Goal: Use online tool/utility: Utilize a website feature to perform a specific function

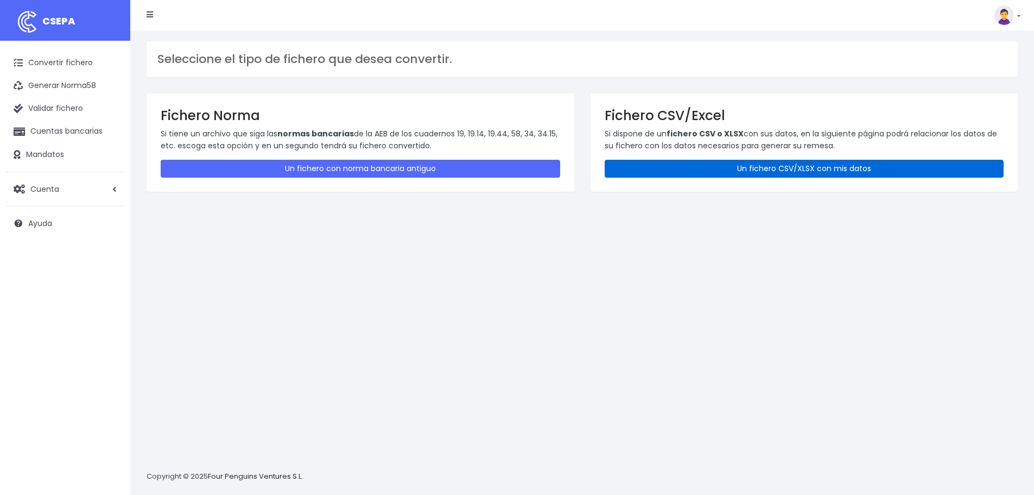
click at [840, 165] on link "Un fichero CSV/XLSX con mis datos" at bounding box center [805, 169] width 400 height 18
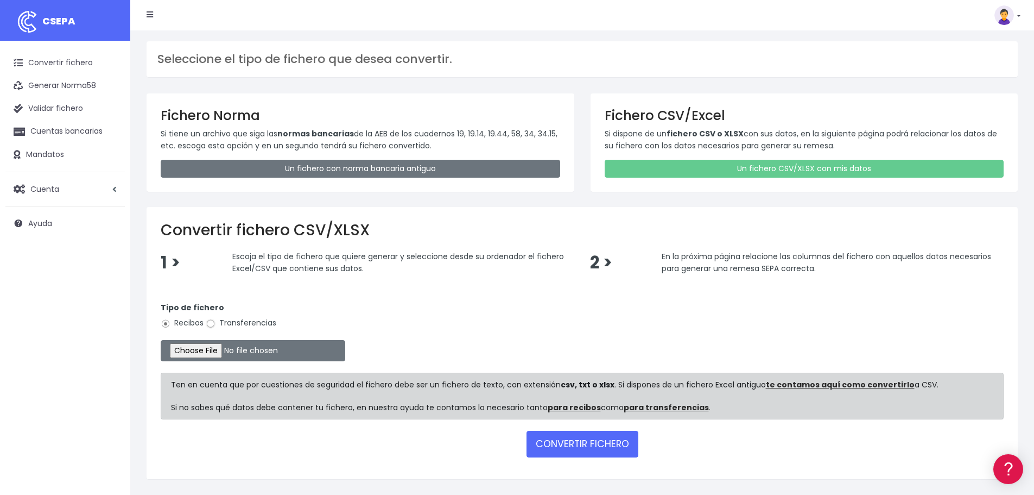
click at [212, 323] on input "Transferencias" at bounding box center [211, 324] width 10 height 10
radio input "true"
click at [224, 350] on input "file" at bounding box center [253, 350] width 185 height 21
type input "C:\fakepath\FBK PAGOS CAMPUS 120825.xlsx"
click at [571, 442] on button "CONVERTIR FICHERO" at bounding box center [583, 443] width 112 height 26
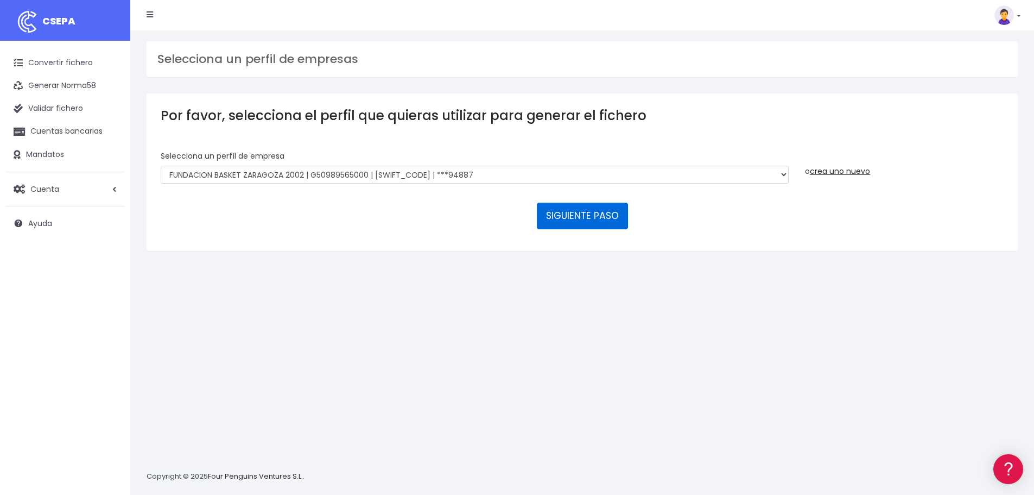
click at [597, 212] on button "SIGUIENTE PASO" at bounding box center [582, 215] width 91 height 26
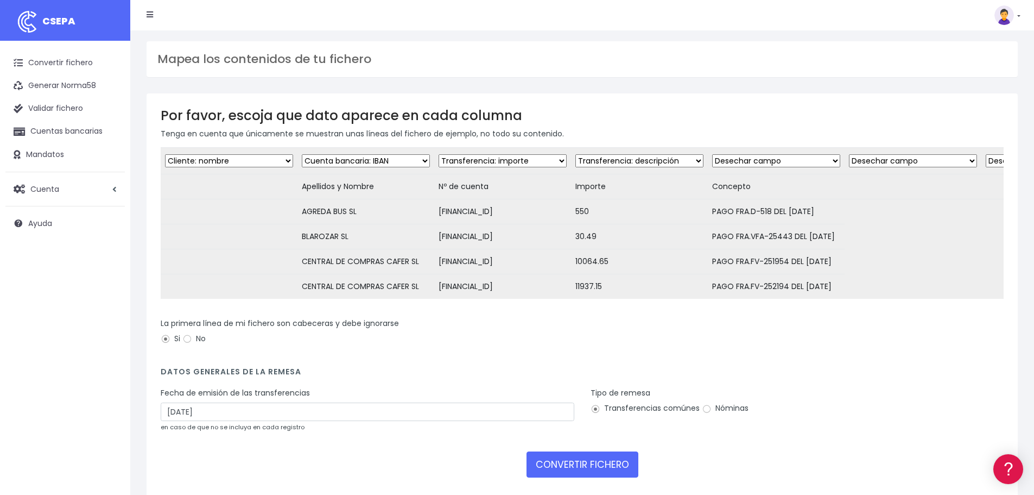
click at [289, 161] on select "Desechar campo Cliente: nombre Cliente: DNI Cliente: Email Cliente: referencia …" at bounding box center [229, 160] width 128 height 13
select select "dismiss"
click at [165, 154] on select "Desechar campo Cliente: nombre Cliente: DNI Cliente: Email Cliente: referencia …" at bounding box center [229, 160] width 128 height 13
click at [422, 160] on select "Desechar campo Cliente: nombre Cliente: DNI Cliente: Email Cliente: referencia …" at bounding box center [366, 160] width 128 height 13
select select "creditor"
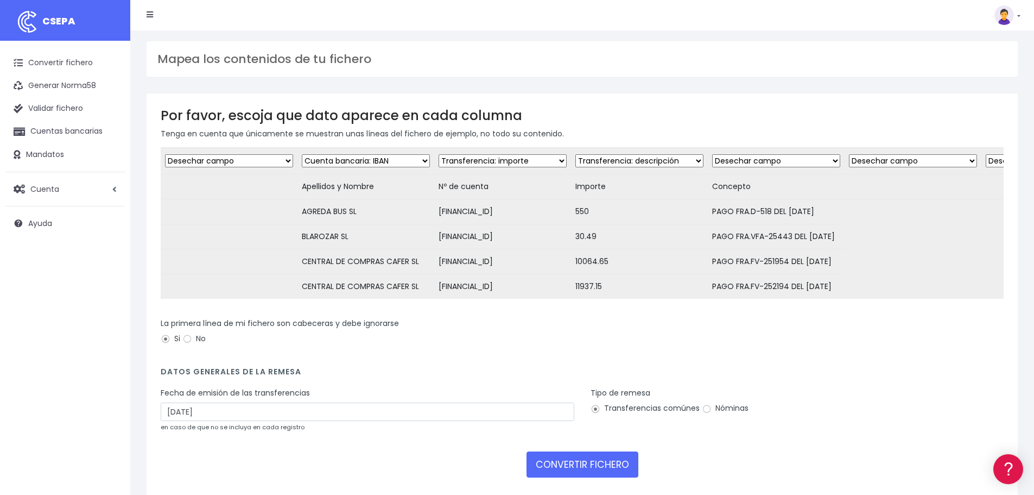
click at [302, 154] on select "Desechar campo Cliente: nombre Cliente: DNI Cliente: Email Cliente: referencia …" at bounding box center [366, 160] width 128 height 13
click at [556, 160] on select "Desechar campo Cliente: nombre Cliente: DNI Cliente: Email Cliente: referencia …" at bounding box center [503, 160] width 128 height 13
select select "iban"
click at [439, 154] on select "Desechar campo Cliente: nombre Cliente: DNI Cliente: Email Cliente: referencia …" at bounding box center [503, 160] width 128 height 13
click at [696, 161] on select "Desechar campo Cliente: nombre Cliente: DNI Cliente: Email Cliente: referencia …" at bounding box center [639, 160] width 128 height 13
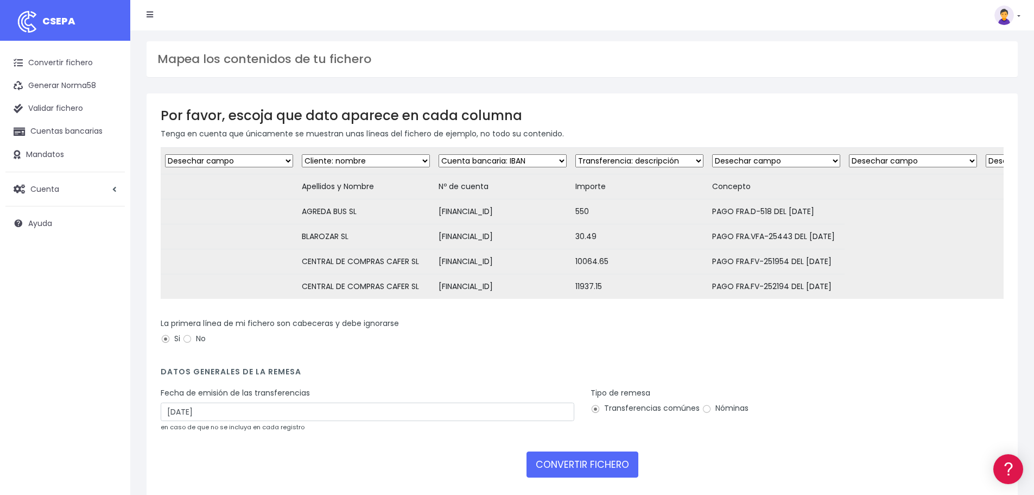
select select "amount"
click at [575, 154] on select "Desechar campo Cliente: nombre Cliente: DNI Cliente: Email Cliente: referencia …" at bounding box center [639, 160] width 128 height 13
click at [825, 162] on select "Desechar campo Cliente: nombre Cliente: DNI Cliente: Email Cliente: referencia …" at bounding box center [776, 160] width 128 height 13
select select "description"
click at [712, 154] on select "Desechar campo Cliente: nombre Cliente: DNI Cliente: Email Cliente: referencia …" at bounding box center [776, 160] width 128 height 13
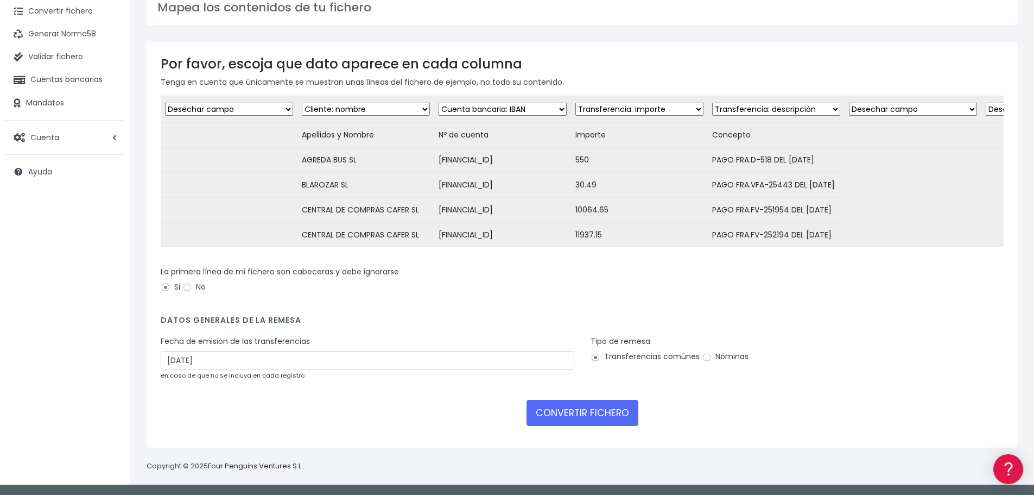
scroll to position [94, 0]
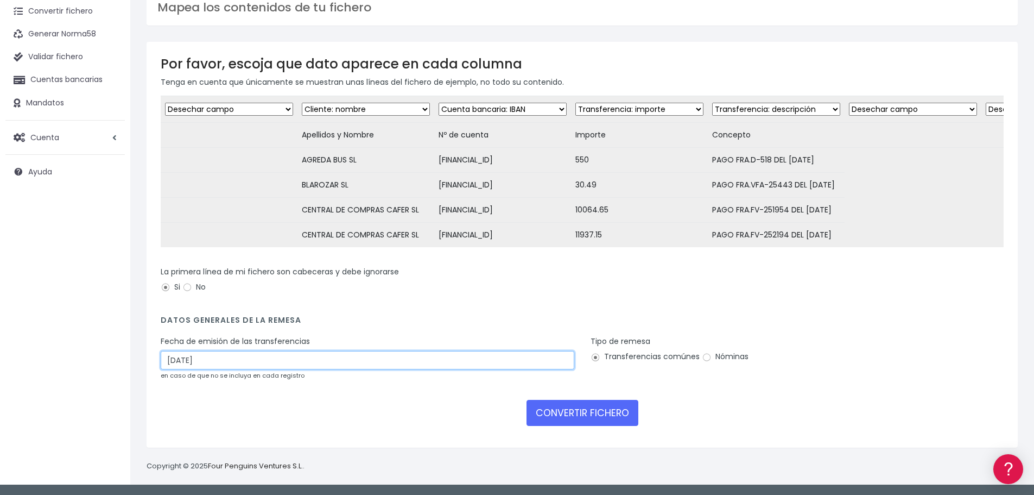
click at [200, 359] on input "14/08/2025" at bounding box center [368, 360] width 414 height 18
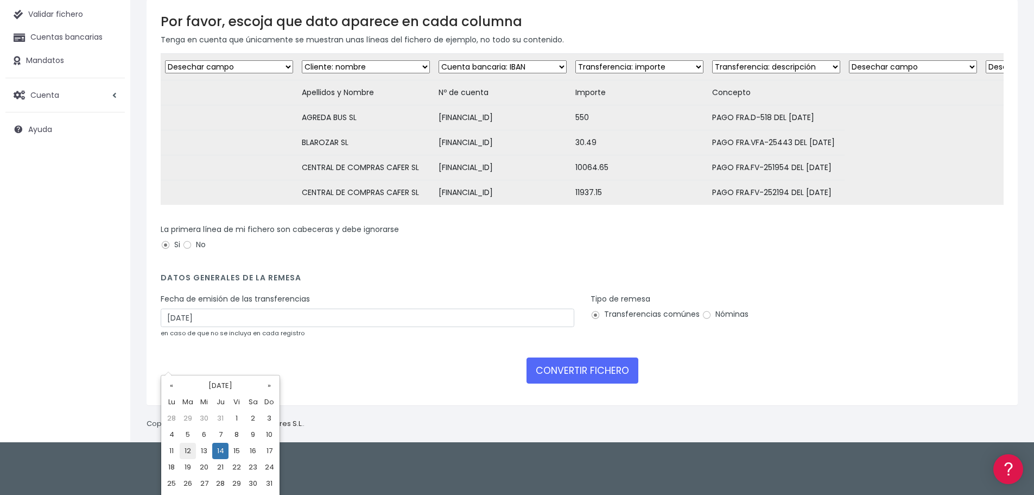
click at [188, 450] on td "12" at bounding box center [188, 450] width 16 height 16
type input "12/08/2025"
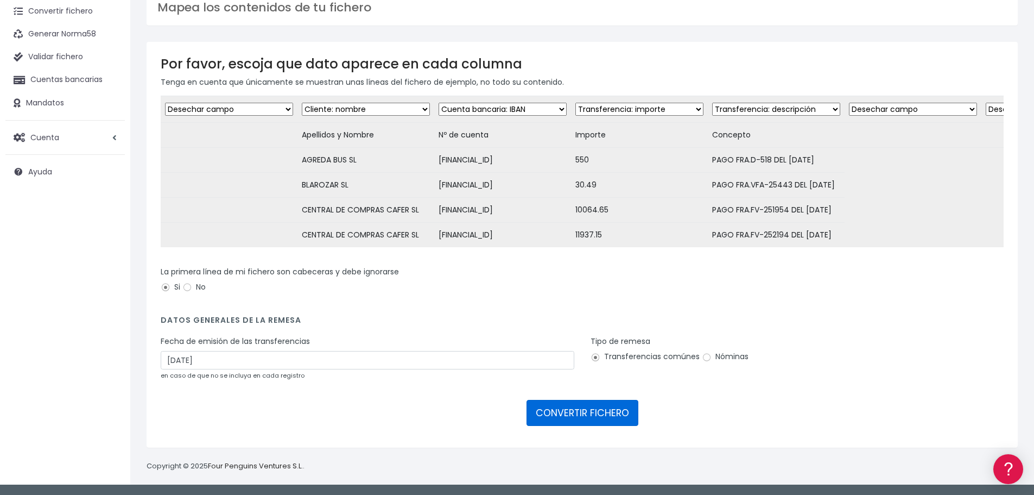
click at [568, 413] on button "CONVERTIR FICHERO" at bounding box center [583, 413] width 112 height 26
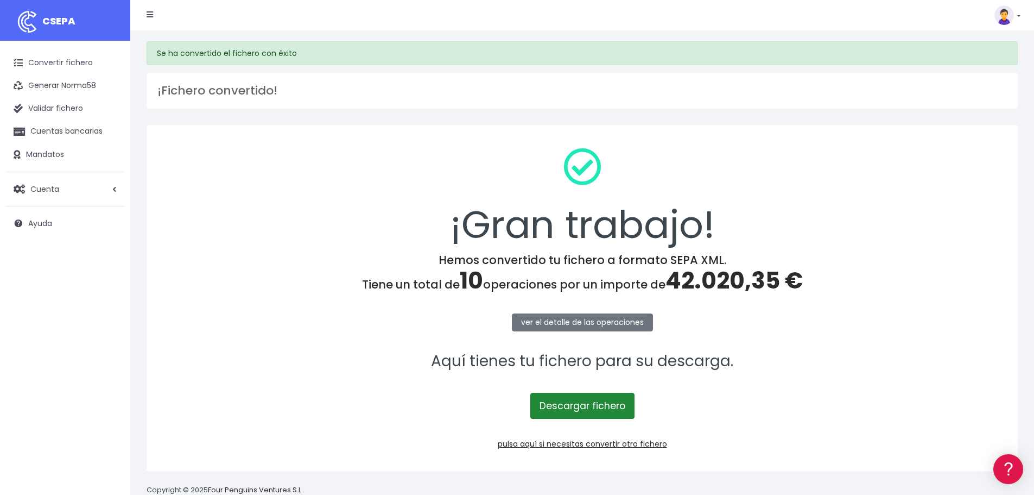
click at [585, 406] on link "Descargar fichero" at bounding box center [582, 405] width 104 height 26
